Goal: Information Seeking & Learning: Learn about a topic

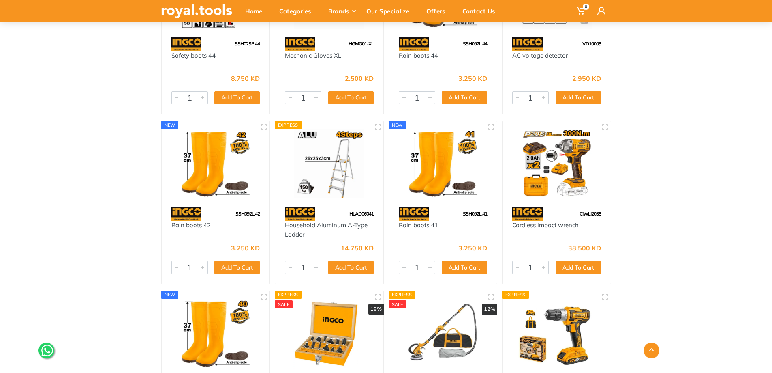
scroll to position [1500, 0]
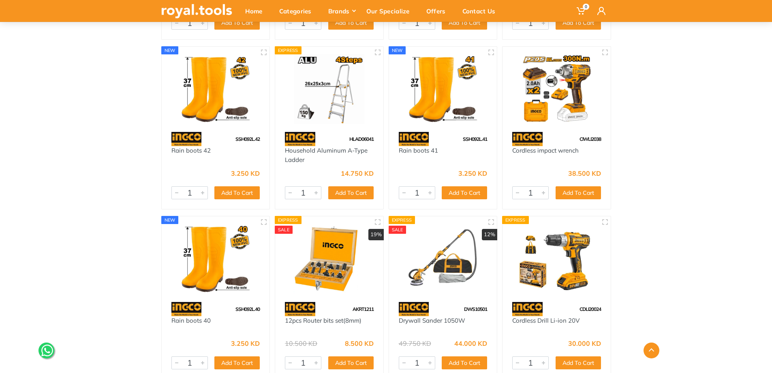
click at [542, 254] on img at bounding box center [557, 258] width 94 height 70
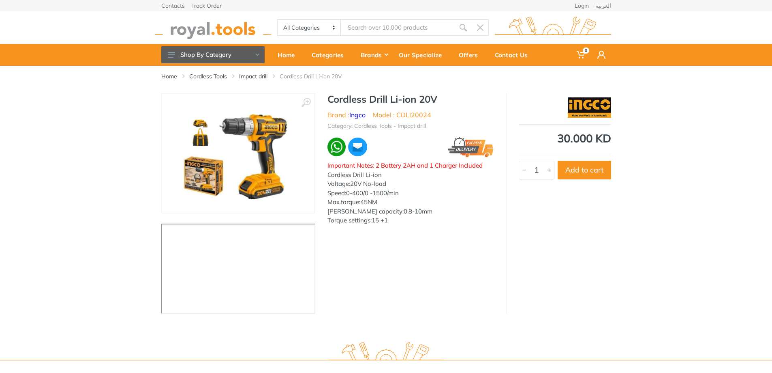
drag, startPoint x: 118, startPoint y: 234, endPoint x: 119, endPoint y: 230, distance: 4.1
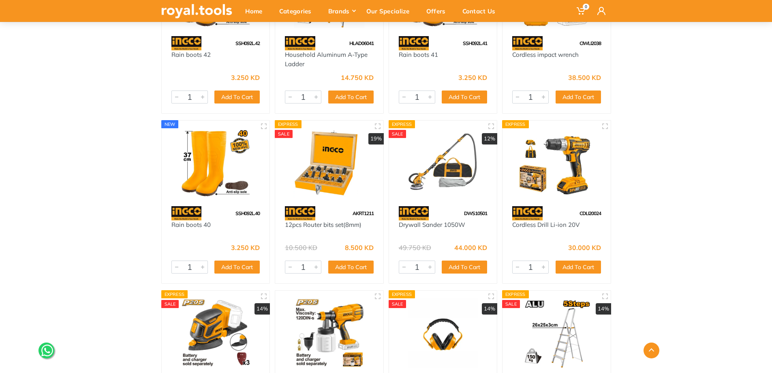
scroll to position [1582, 0]
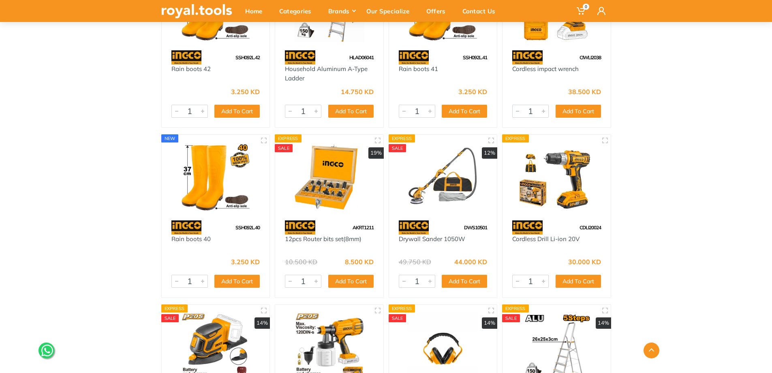
click at [400, 195] on img at bounding box center [444, 177] width 94 height 70
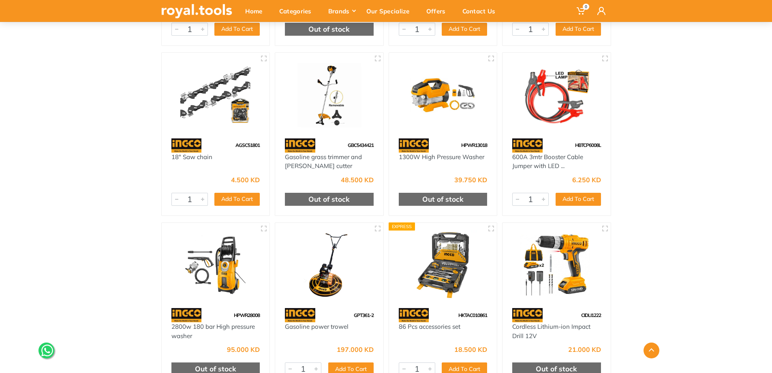
scroll to position [4055, 0]
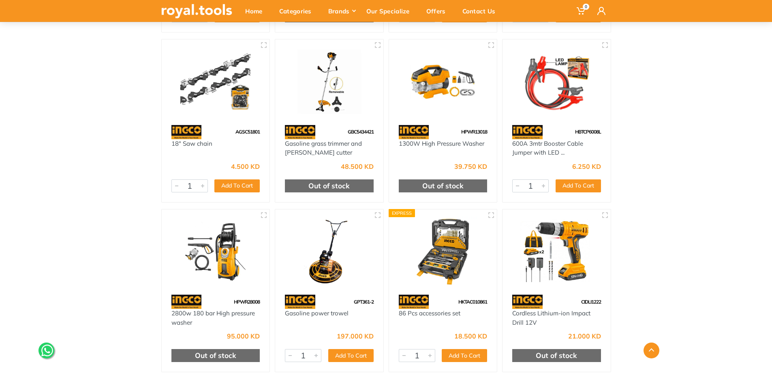
click at [436, 240] on img at bounding box center [444, 252] width 94 height 70
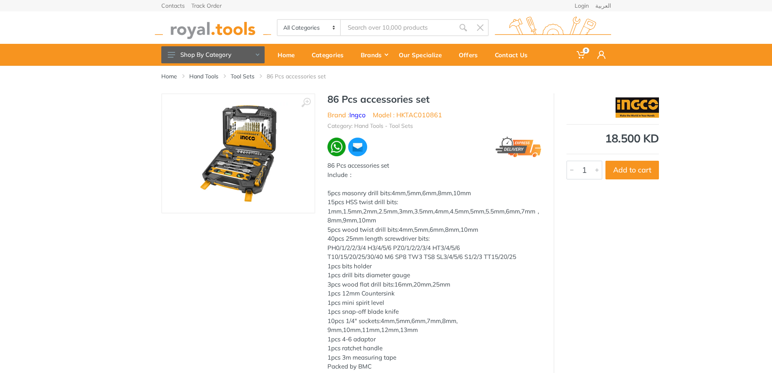
click at [252, 147] on img at bounding box center [238, 153] width 102 height 102
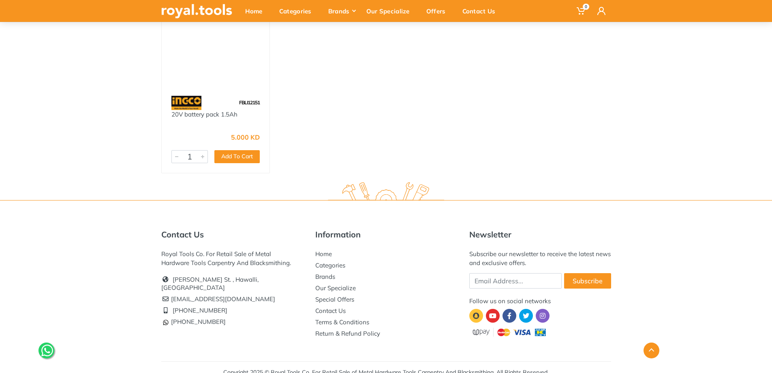
scroll to position [12415, 0]
